Goal: Task Accomplishment & Management: Use online tool/utility

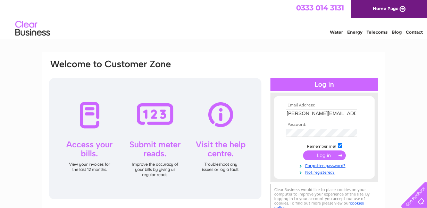
click at [325, 156] on input "submit" at bounding box center [324, 156] width 43 height 10
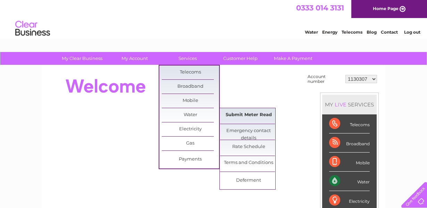
click at [237, 112] on link "Submit Meter Read" at bounding box center [248, 115] width 57 height 14
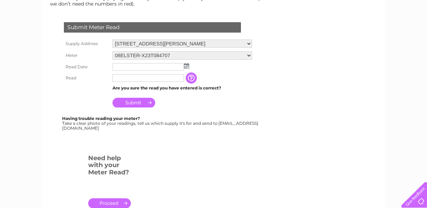
scroll to position [112, 0]
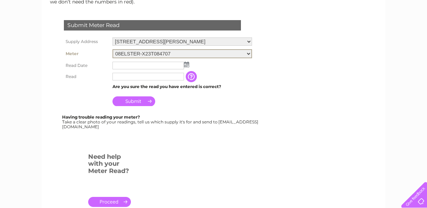
click at [187, 67] on img at bounding box center [186, 65] width 5 height 6
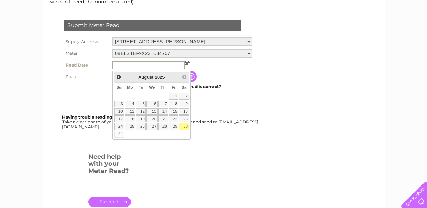
click at [183, 125] on link "30" at bounding box center [184, 126] width 10 height 7
type input "2025/08/30"
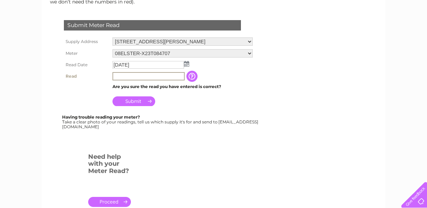
click at [125, 81] on input "text" at bounding box center [148, 76] width 72 height 8
type input "33"
click at [129, 103] on input "Submit" at bounding box center [133, 101] width 43 height 10
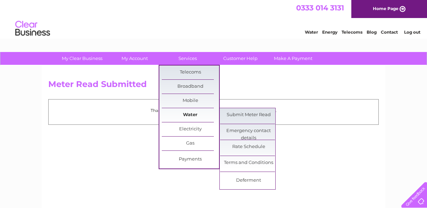
click at [188, 112] on link "Water" at bounding box center [190, 115] width 57 height 14
click at [240, 113] on link "Submit Meter Read" at bounding box center [248, 115] width 57 height 14
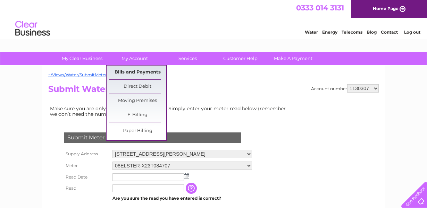
click at [135, 73] on link "Bills and Payments" at bounding box center [137, 73] width 57 height 14
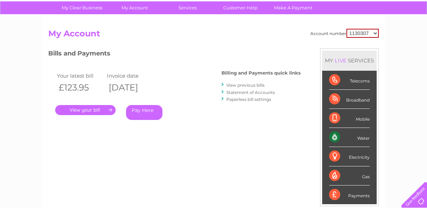
scroll to position [51, 0]
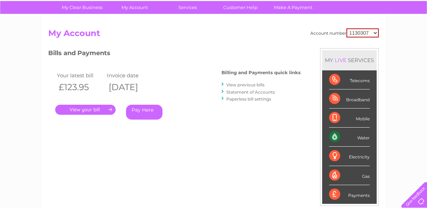
click at [94, 107] on link "." at bounding box center [85, 110] width 60 height 10
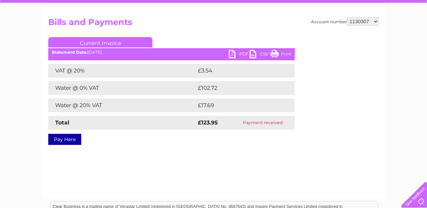
scroll to position [50, 0]
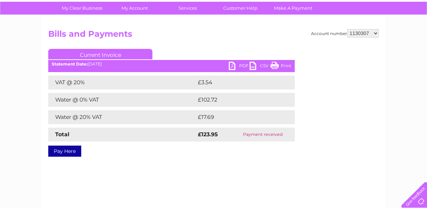
click at [241, 65] on link "PDF" at bounding box center [239, 67] width 21 height 10
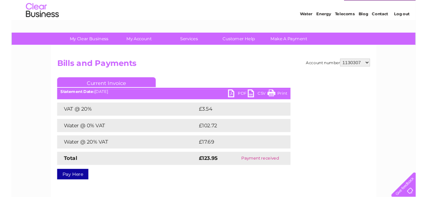
scroll to position [17, 0]
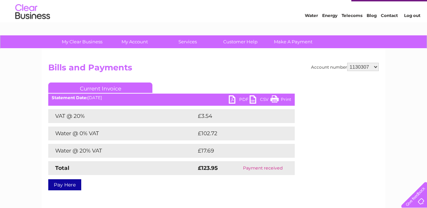
click at [234, 98] on link "PDF" at bounding box center [239, 100] width 21 height 10
